Goal: Task Accomplishment & Management: Manage account settings

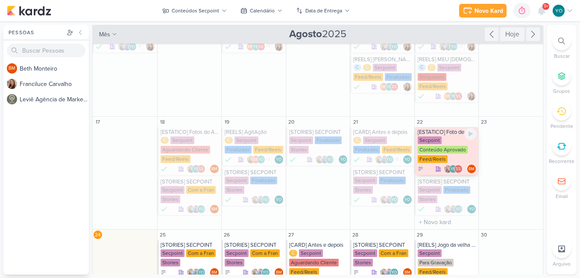
scroll to position [171, 0]
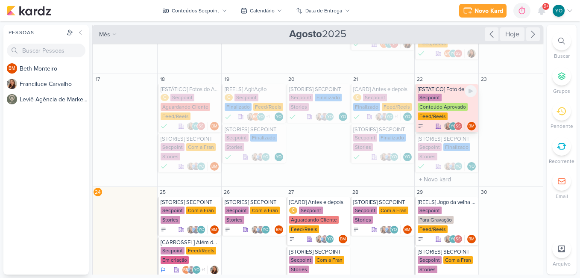
click at [455, 94] on div "Secpoint Conteúdo Aprovado Feed/Reels" at bounding box center [447, 107] width 59 height 27
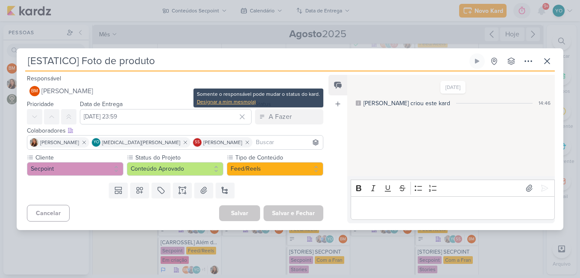
click at [242, 103] on div "Designar a mim mesmo(a)" at bounding box center [258, 102] width 123 height 8
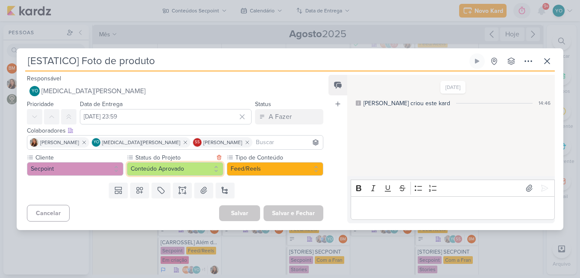
click at [188, 167] on button "Conteúdo Aprovado" at bounding box center [175, 169] width 97 height 14
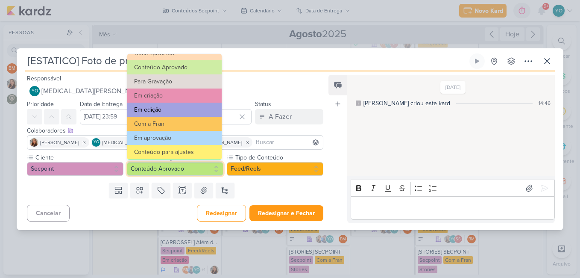
scroll to position [97, 0]
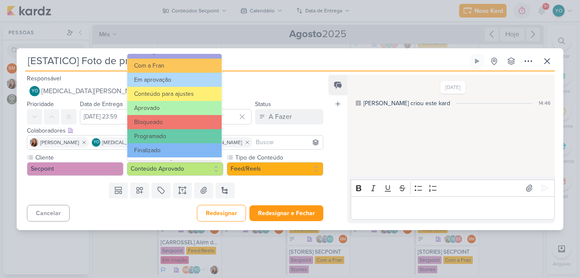
click at [185, 145] on button "Finalizado" at bounding box center [174, 150] width 94 height 14
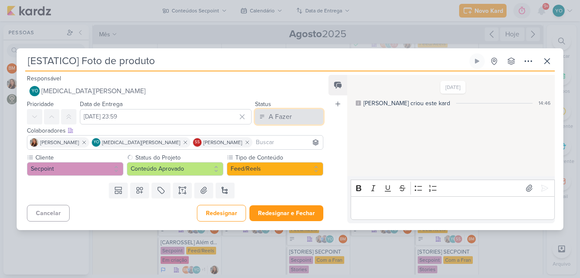
click at [264, 122] on button "A Fazer" at bounding box center [289, 116] width 68 height 15
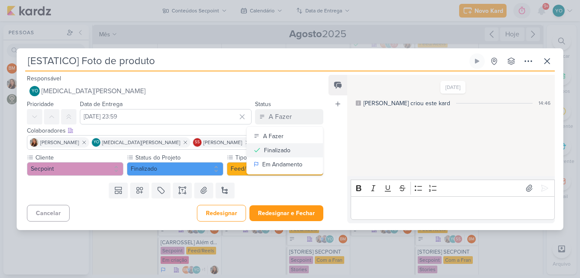
click at [264, 153] on div "Finalizado" at bounding box center [277, 150] width 26 height 9
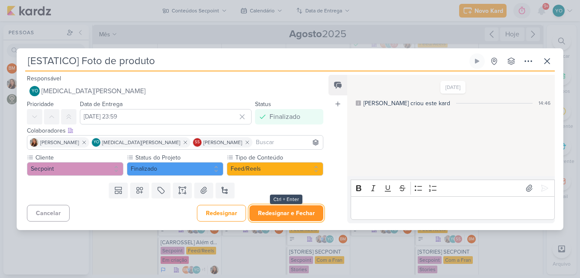
click at [287, 211] on button "Redesignar e Fechar" at bounding box center [286, 213] width 74 height 16
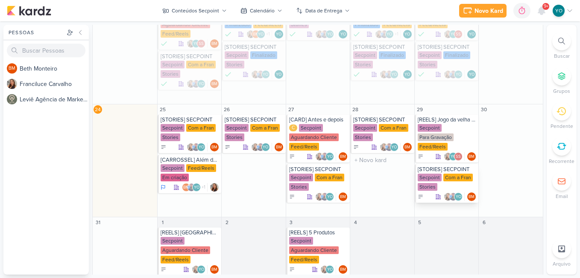
scroll to position [256, 0]
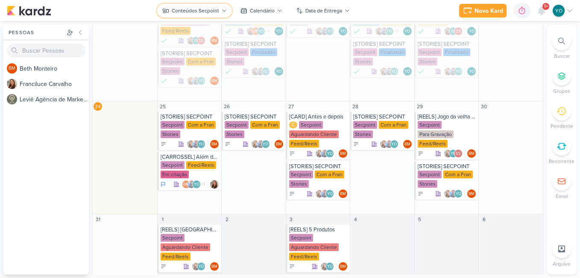
click at [187, 5] on button "Conteúdos Secpoint" at bounding box center [194, 11] width 75 height 14
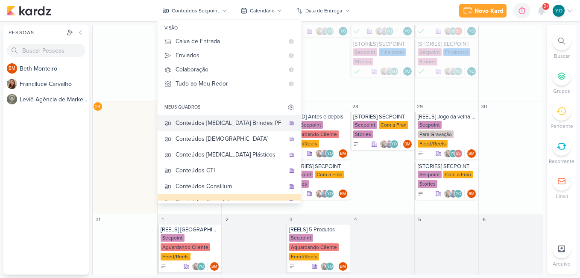
click at [246, 125] on div "Conteúdos [MEDICAL_DATA] Brindes PF" at bounding box center [230, 122] width 109 height 9
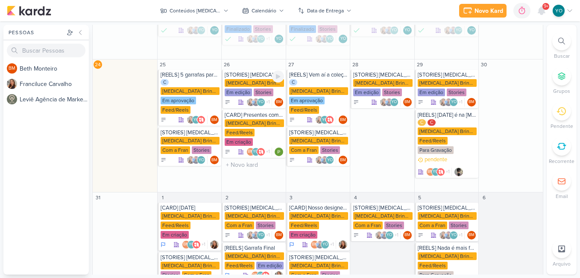
scroll to position [216, 0]
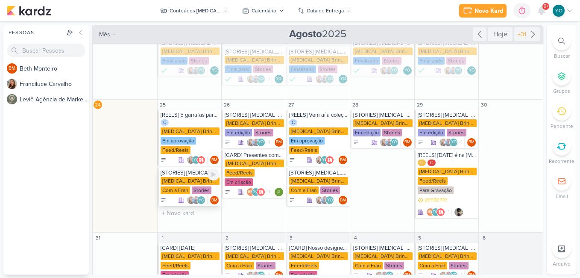
click at [177, 177] on div "[MEDICAL_DATA] Brindes PF" at bounding box center [190, 181] width 59 height 8
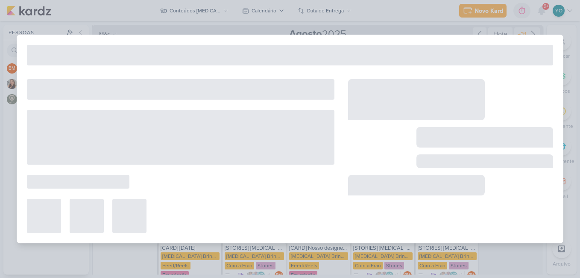
type input "[STORIES] [MEDICAL_DATA] Brindes"
type input "[DATE] 23:59"
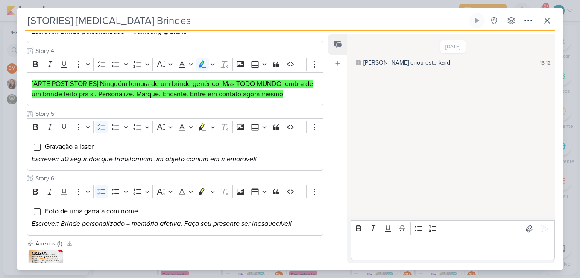
scroll to position [299, 0]
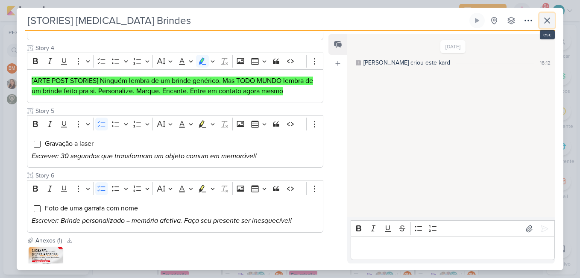
click at [543, 20] on icon at bounding box center [547, 20] width 10 height 10
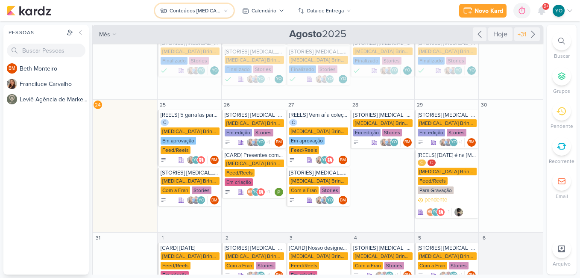
click at [200, 6] on button "Conteúdos [MEDICAL_DATA] Brindes PF" at bounding box center [194, 11] width 79 height 14
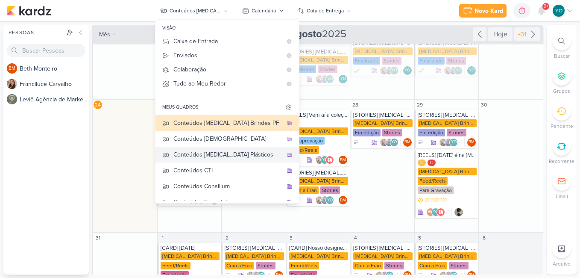
click at [225, 156] on div "Conteúdos [MEDICAL_DATA] Plásticos" at bounding box center [227, 154] width 109 height 9
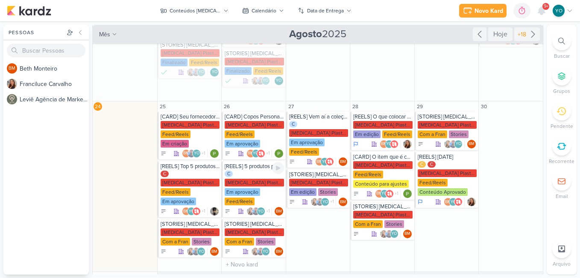
scroll to position [226, 0]
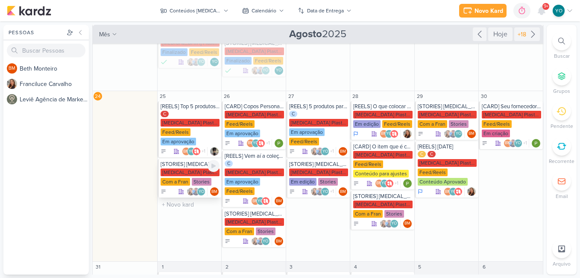
click at [197, 168] on div "[MEDICAL_DATA] Plasticos PJ" at bounding box center [190, 172] width 59 height 8
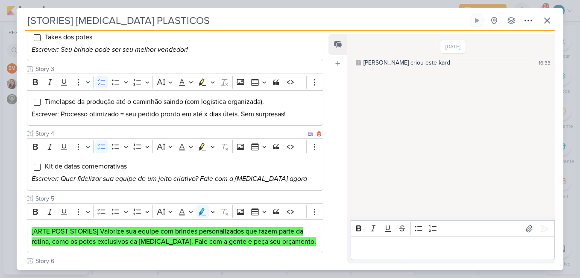
scroll to position [299, 0]
